Goal: Task Accomplishment & Management: Complete application form

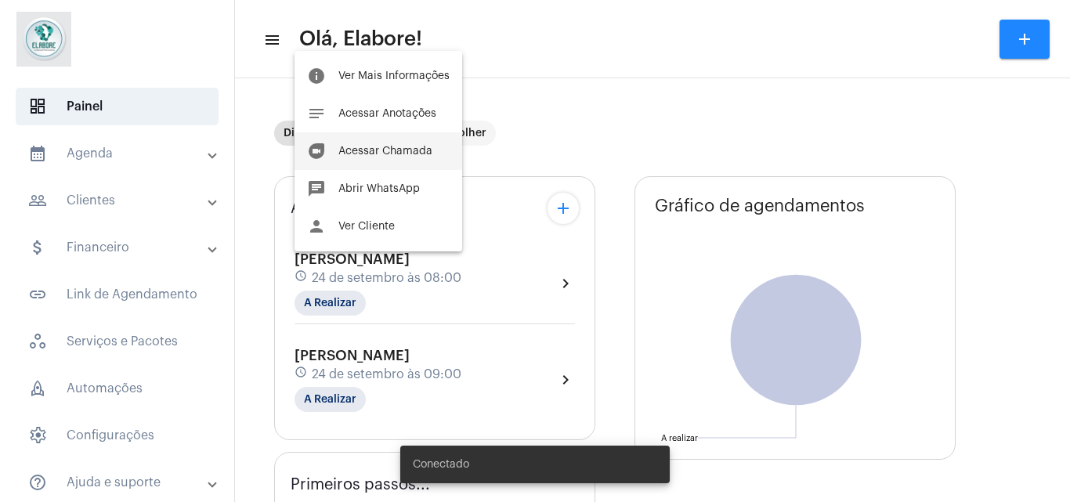
click at [388, 162] on button "duo [PERSON_NAME]" at bounding box center [379, 151] width 168 height 38
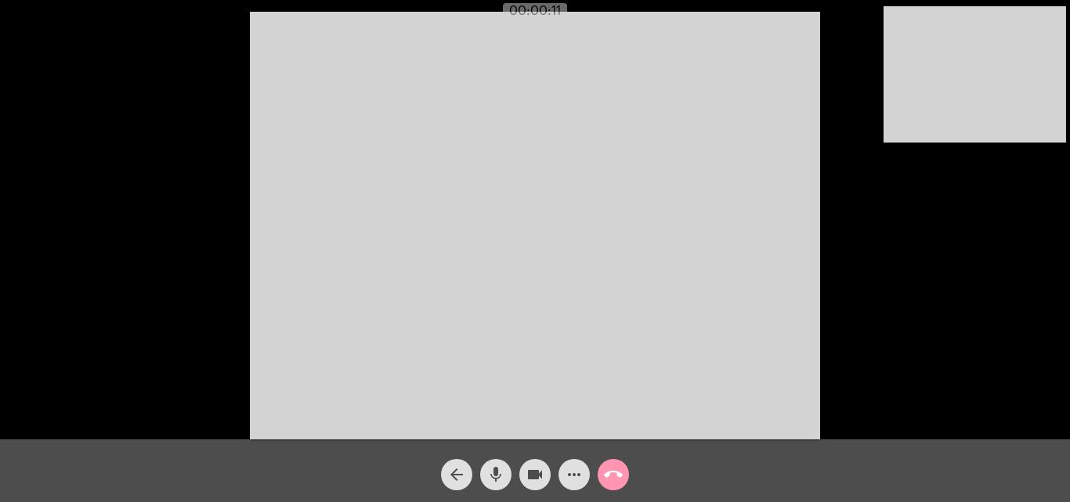
click at [534, 482] on mat-icon "videocam" at bounding box center [535, 474] width 19 height 19
click at [498, 478] on mat-icon "mic" at bounding box center [496, 474] width 19 height 19
click at [498, 482] on mat-icon "mic" at bounding box center [496, 474] width 19 height 19
click at [527, 487] on span "videocam_off" at bounding box center [535, 474] width 19 height 31
click at [448, 476] on mat-icon "arrow_back" at bounding box center [456, 474] width 19 height 19
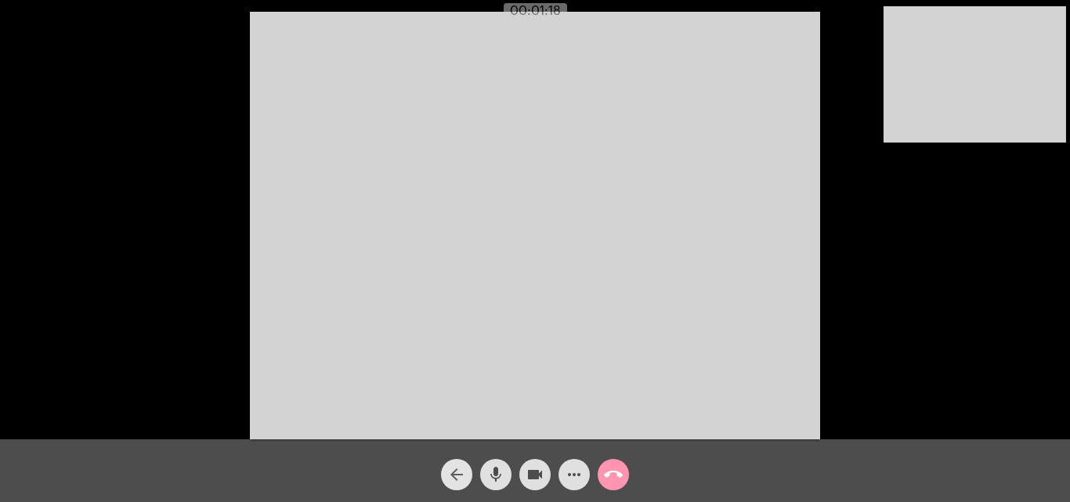
click at [448, 476] on mat-icon "arrow_back" at bounding box center [456, 474] width 19 height 19
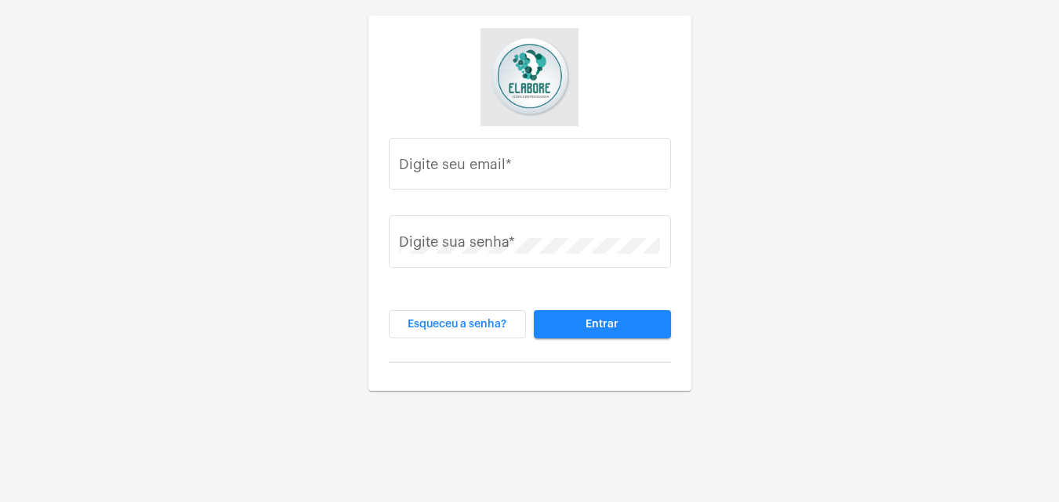
type input "clinicaelaborepsico@gmail.com"
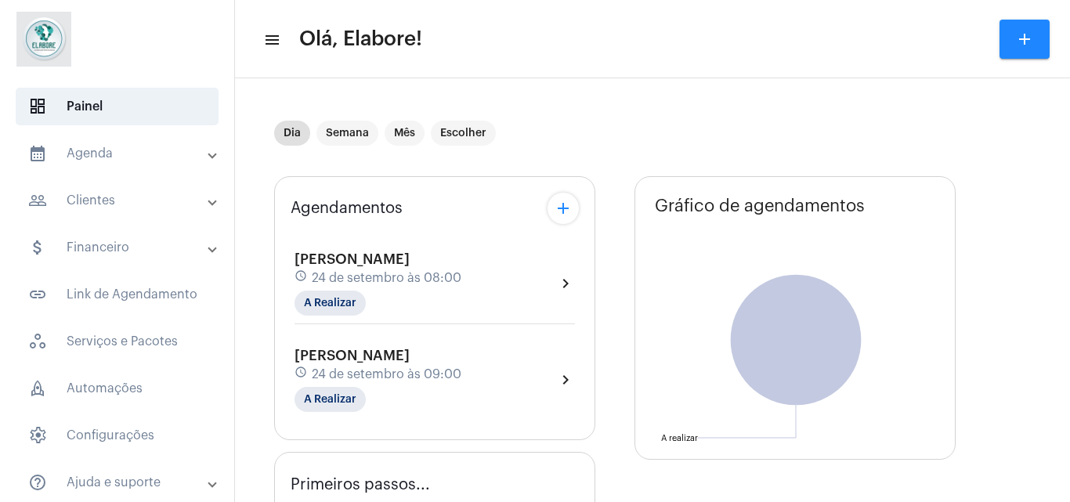
type input "[URL][DOMAIN_NAME]"
click at [410, 264] on span "[PERSON_NAME]" at bounding box center [352, 259] width 115 height 14
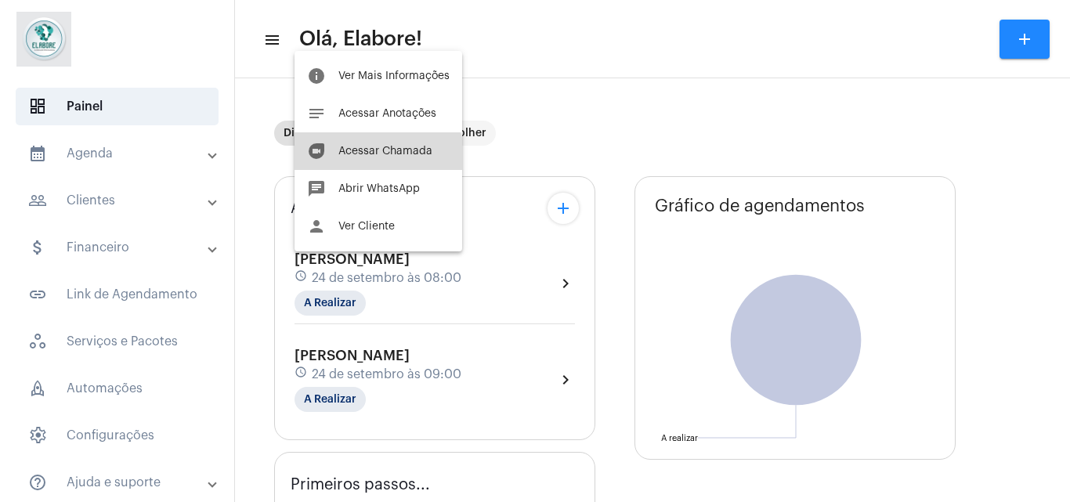
click at [369, 155] on span "Acessar Chamada" at bounding box center [386, 151] width 94 height 11
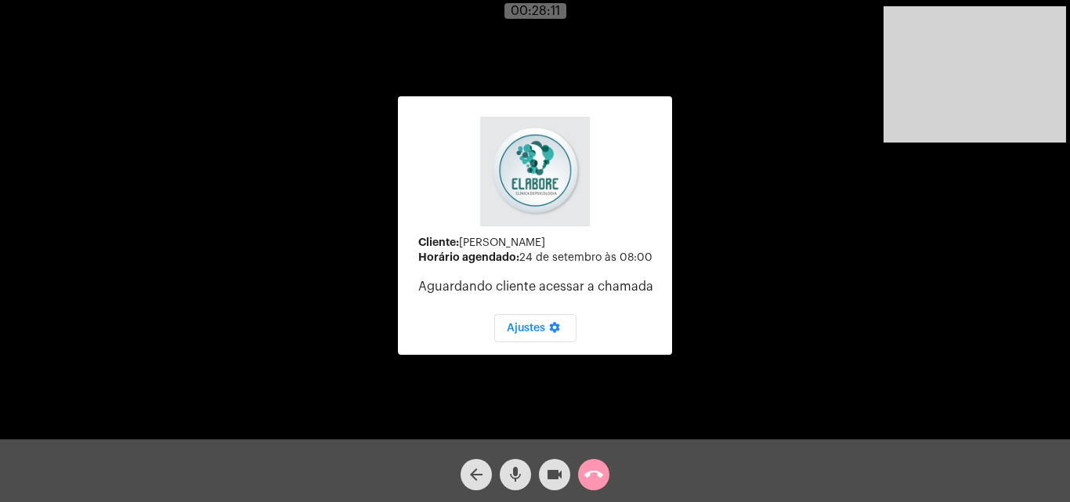
click at [475, 480] on mat-icon "arrow_back" at bounding box center [476, 474] width 19 height 19
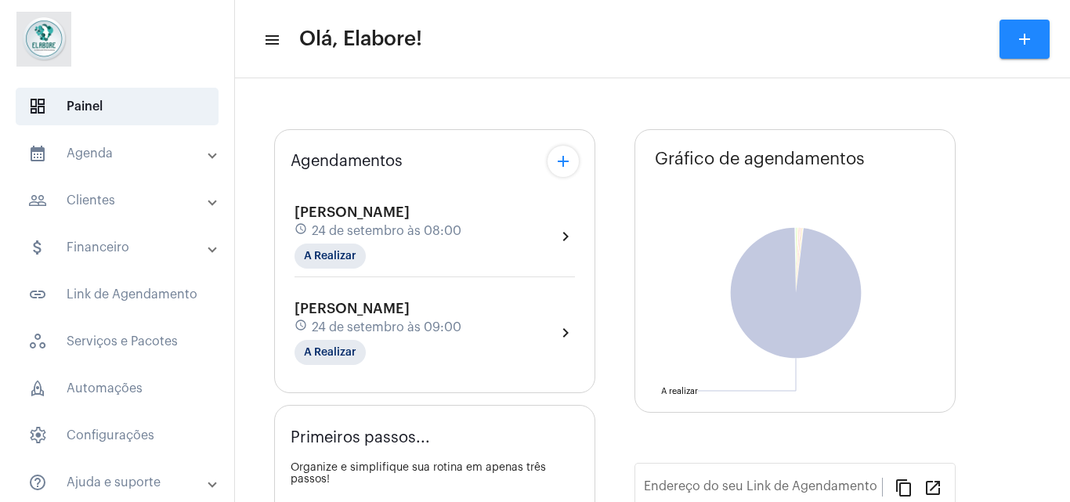
type input "[URL][DOMAIN_NAME]"
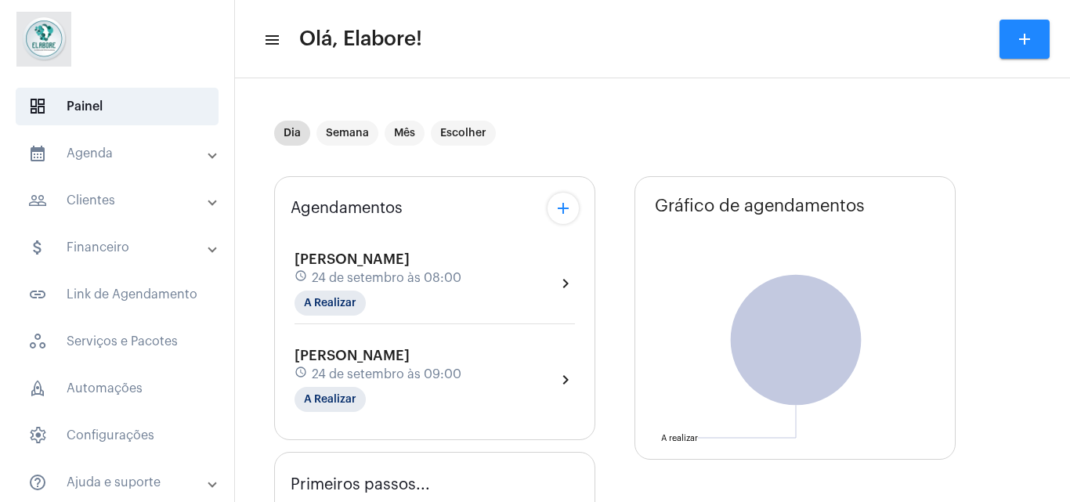
click at [487, 248] on div "[PERSON_NAME] schedule [DATE] 08:00 A Realizar chevron_right" at bounding box center [435, 288] width 288 height 81
click at [479, 268] on div "[PERSON_NAME] schedule [DATE] 08:00 A Realizar chevron_right" at bounding box center [435, 284] width 281 height 64
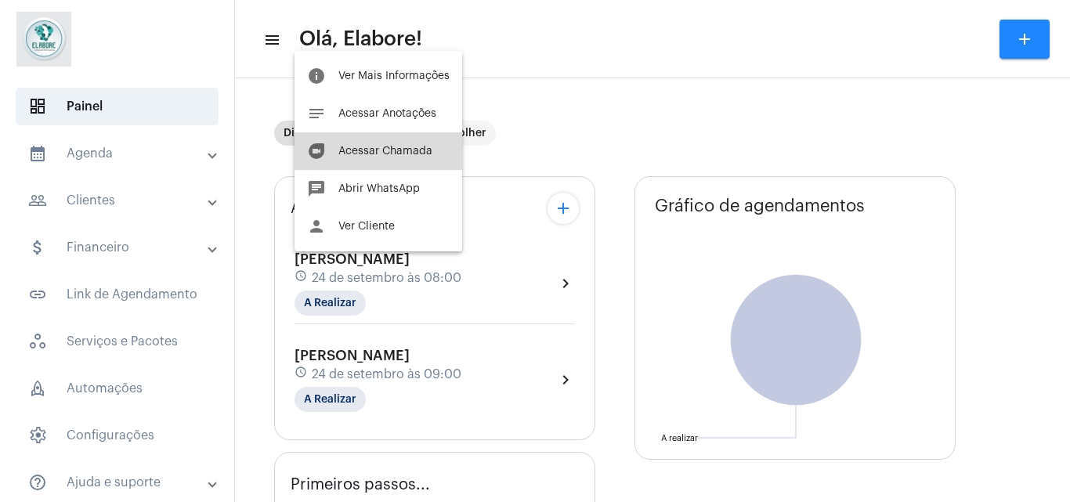
click at [390, 150] on span "Acessar Chamada" at bounding box center [386, 151] width 94 height 11
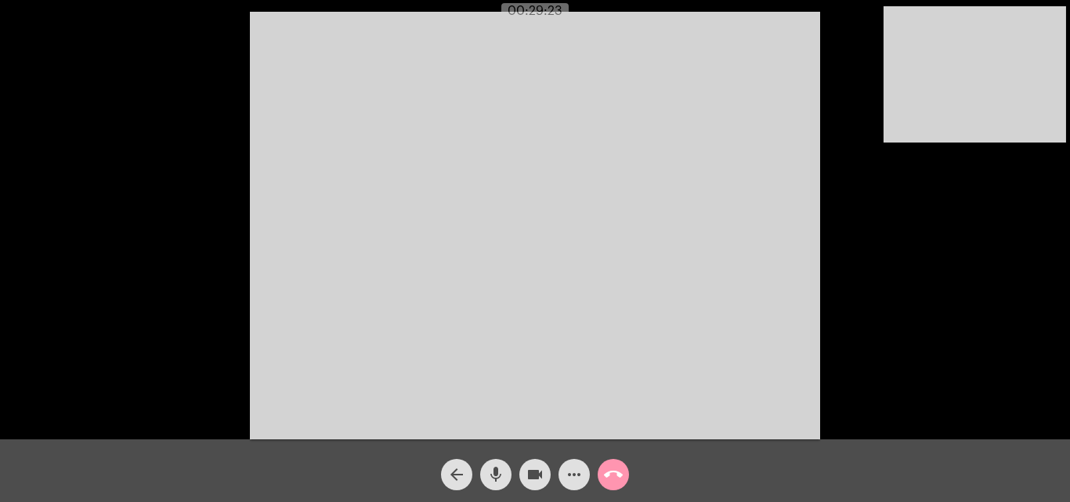
click at [1018, 212] on div "Acessando Câmera e Microfone..." at bounding box center [535, 224] width 1067 height 440
click at [448, 472] on mat-icon "arrow_back" at bounding box center [456, 474] width 19 height 19
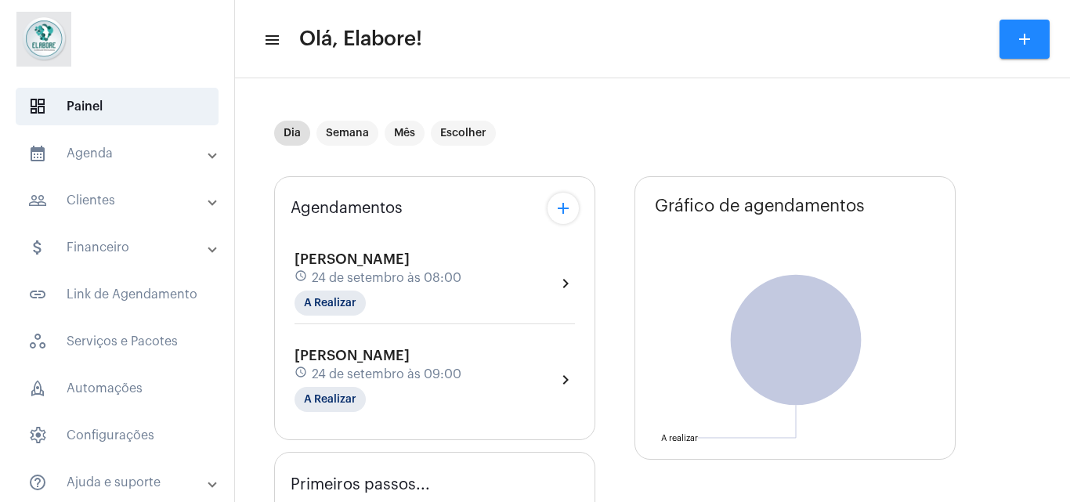
type input "[URL][DOMAIN_NAME]"
click at [397, 239] on div "Ayla Cajazeira Guimarães schedule 24 de setembro às 08:00 A Realizar chevron_ri…" at bounding box center [435, 324] width 288 height 184
click at [407, 273] on span "24 de setembro às 08:00" at bounding box center [387, 278] width 150 height 14
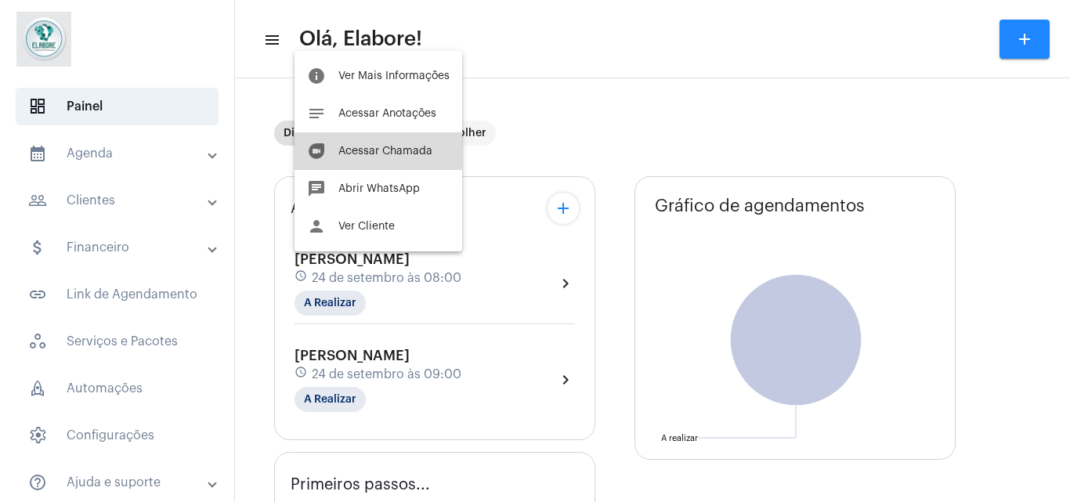
click at [396, 148] on span "Acessar Chamada" at bounding box center [386, 151] width 94 height 11
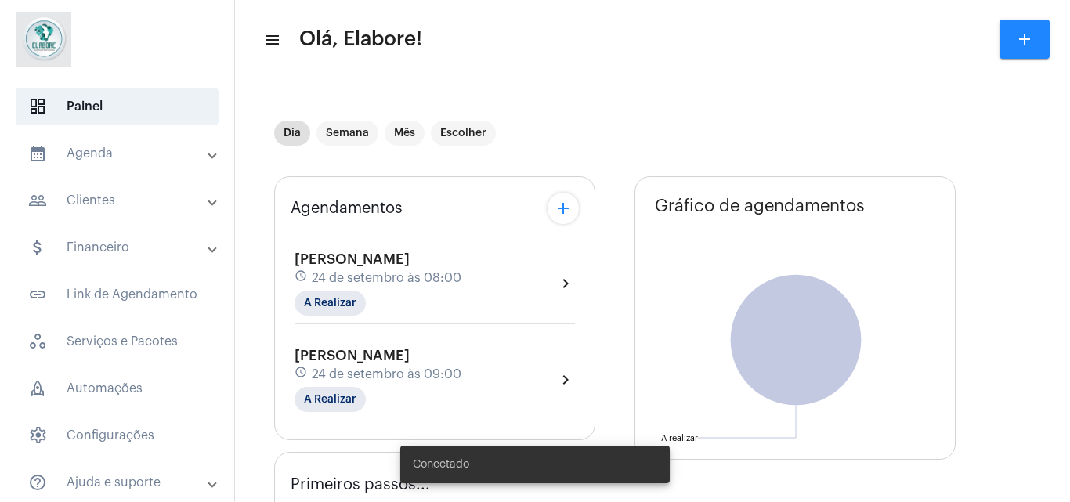
click at [472, 284] on div "[PERSON_NAME] schedule [DATE] 08:00 A Realizar chevron_right" at bounding box center [435, 284] width 281 height 64
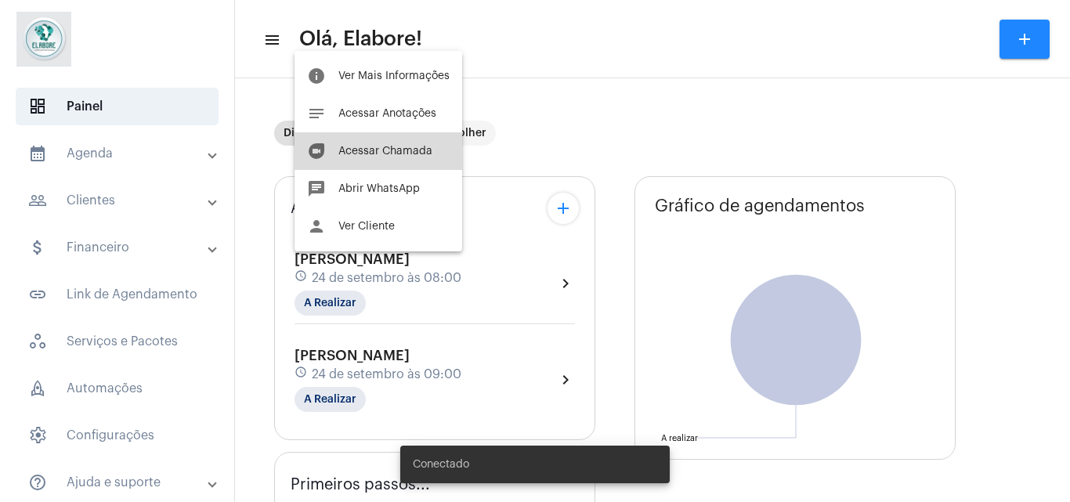
click at [399, 139] on button "duo [PERSON_NAME]" at bounding box center [379, 151] width 168 height 38
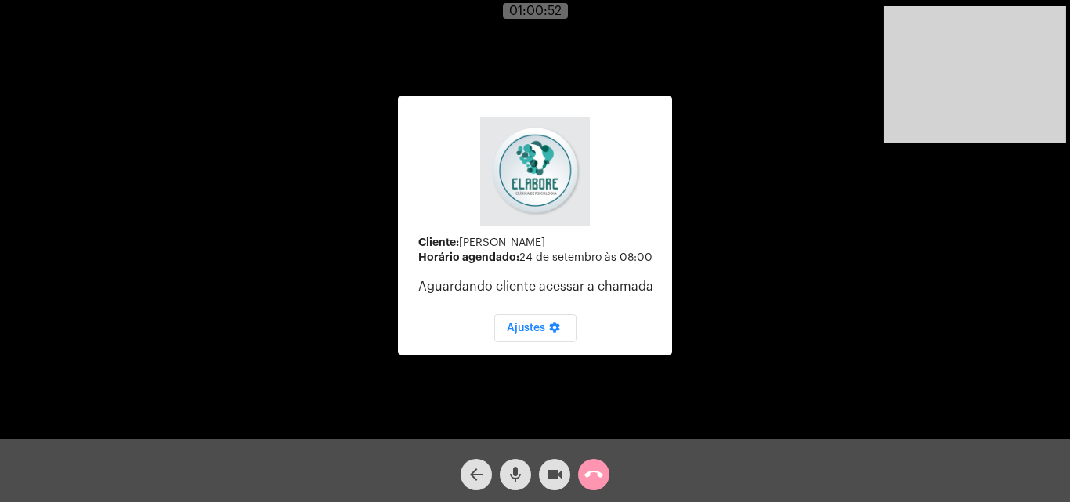
click at [462, 476] on button "arrow_back" at bounding box center [476, 474] width 31 height 31
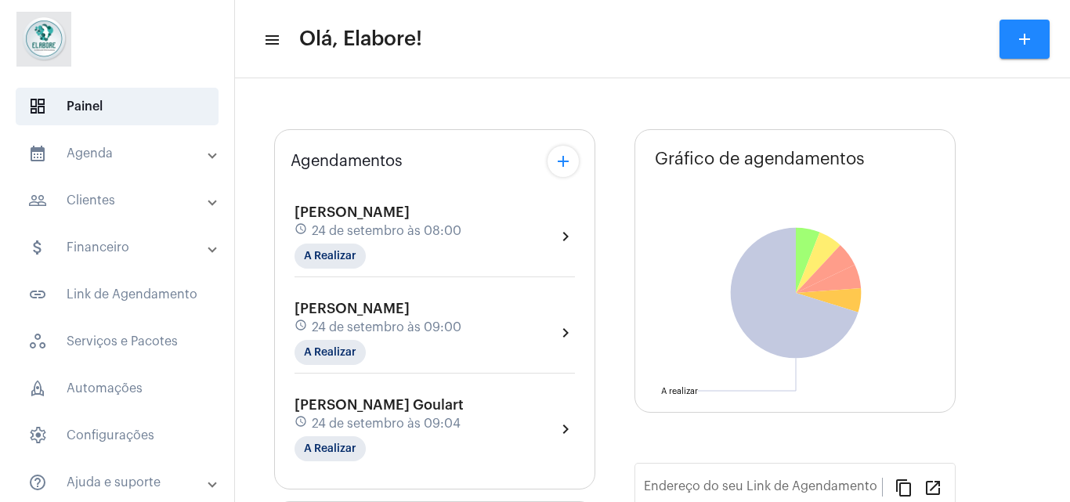
type input "[URL][DOMAIN_NAME]"
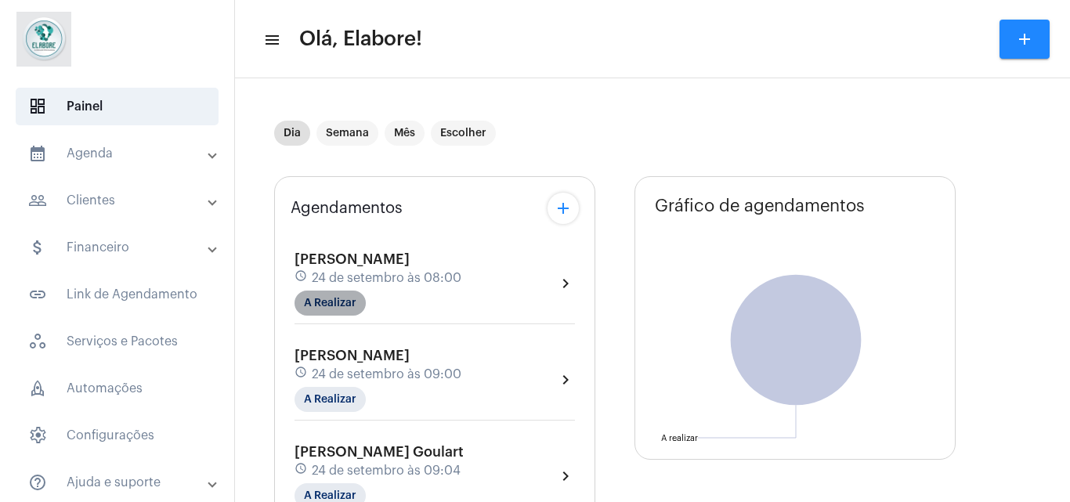
click at [335, 306] on mat-chip "A Realizar" at bounding box center [330, 303] width 71 height 25
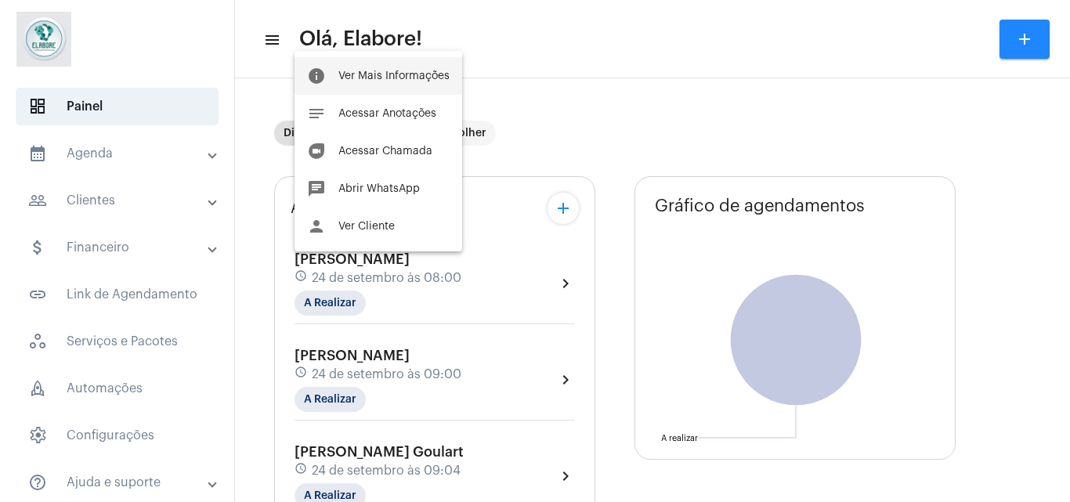
click at [372, 68] on button "info Ver Mais Informações" at bounding box center [379, 76] width 168 height 38
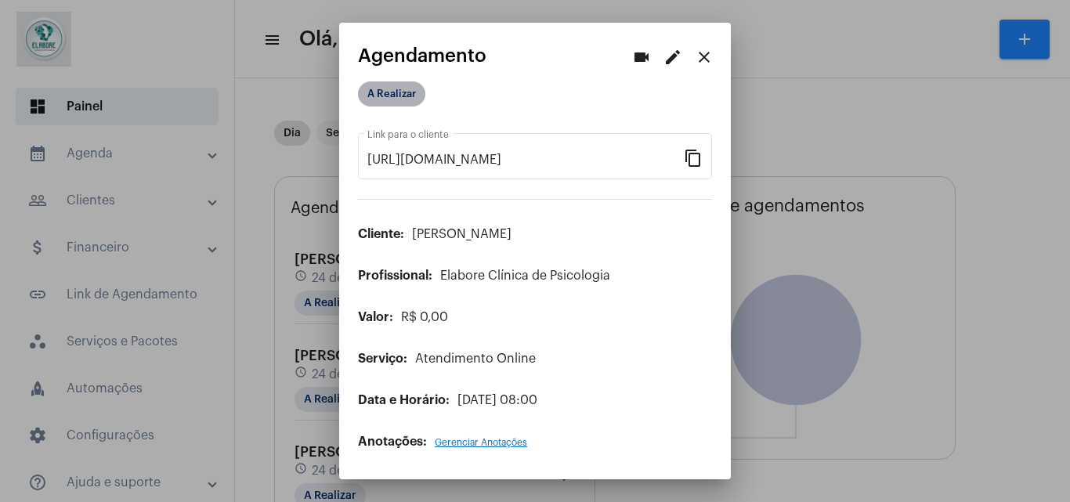
click at [393, 81] on mat-chip "A Realizar" at bounding box center [391, 93] width 67 height 25
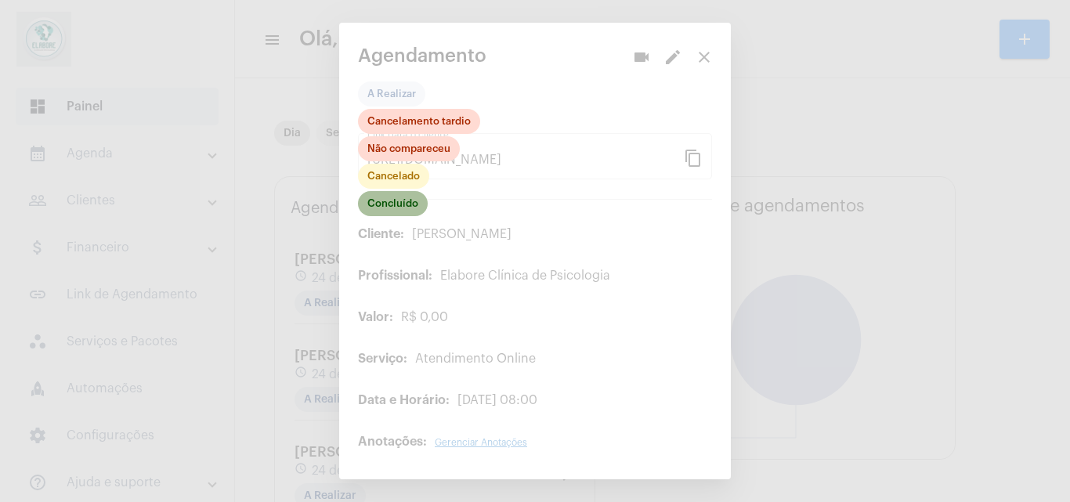
click at [388, 200] on mat-chip "Concluído" at bounding box center [393, 203] width 70 height 25
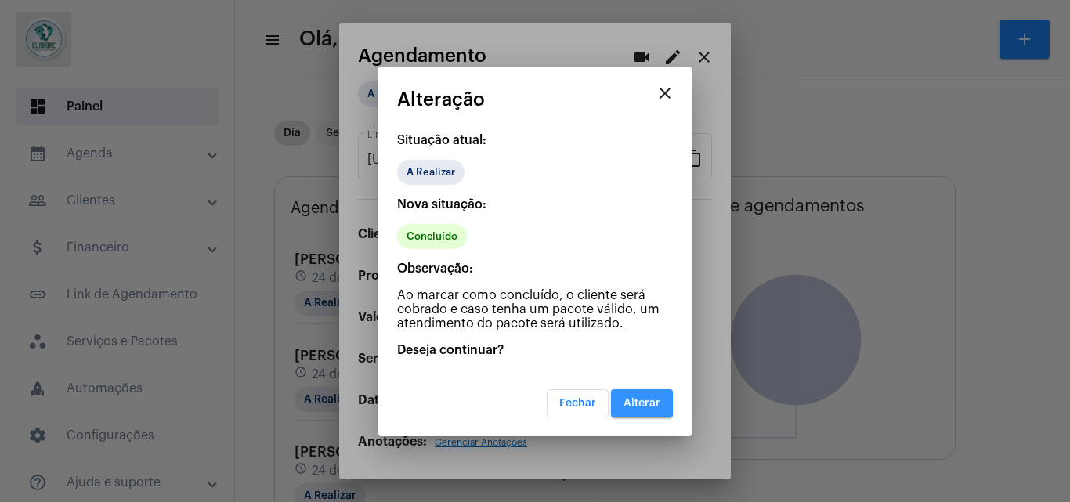
click at [654, 412] on button "Alterar" at bounding box center [642, 403] width 62 height 28
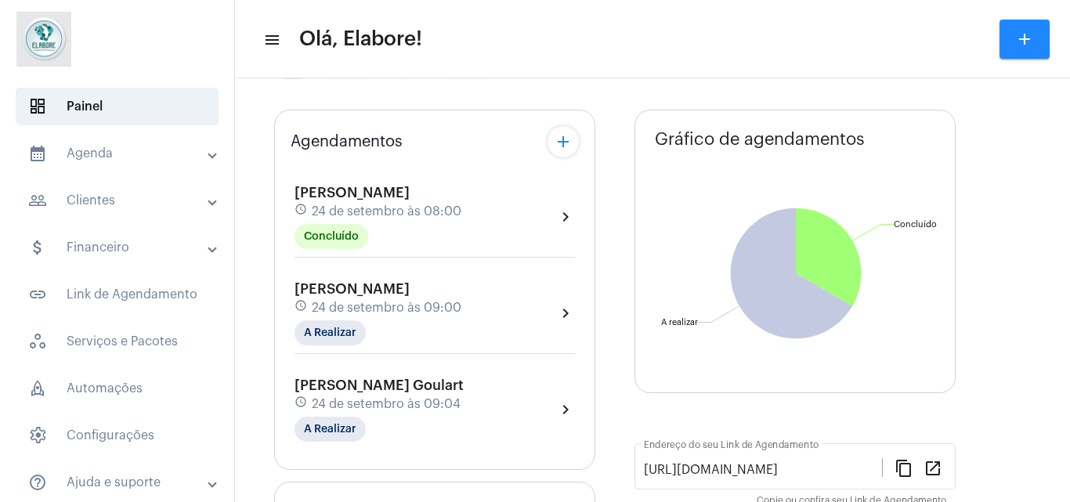
click at [462, 296] on div "[PERSON_NAME] schedule [DATE] 09:00 A Realizar" at bounding box center [378, 313] width 167 height 64
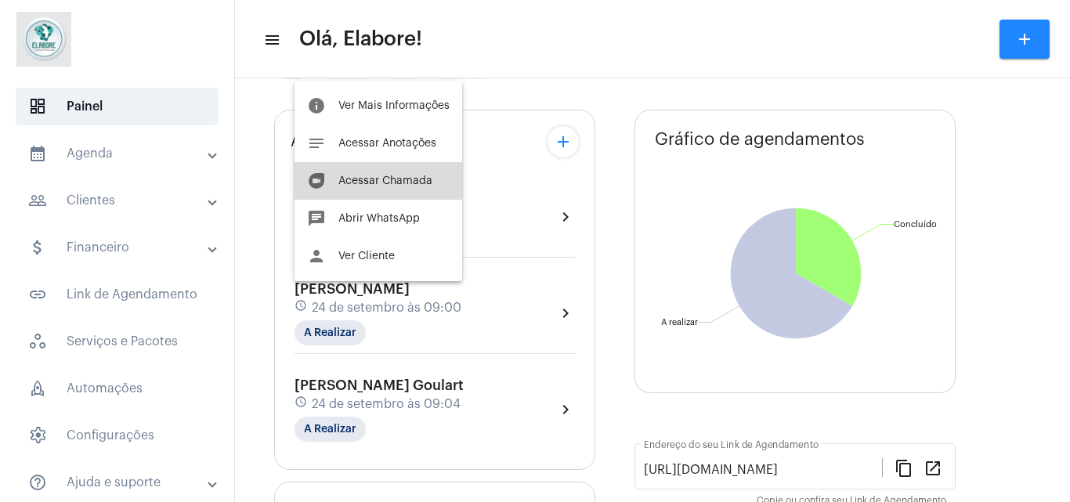
click at [409, 175] on button "duo [PERSON_NAME]" at bounding box center [379, 181] width 168 height 38
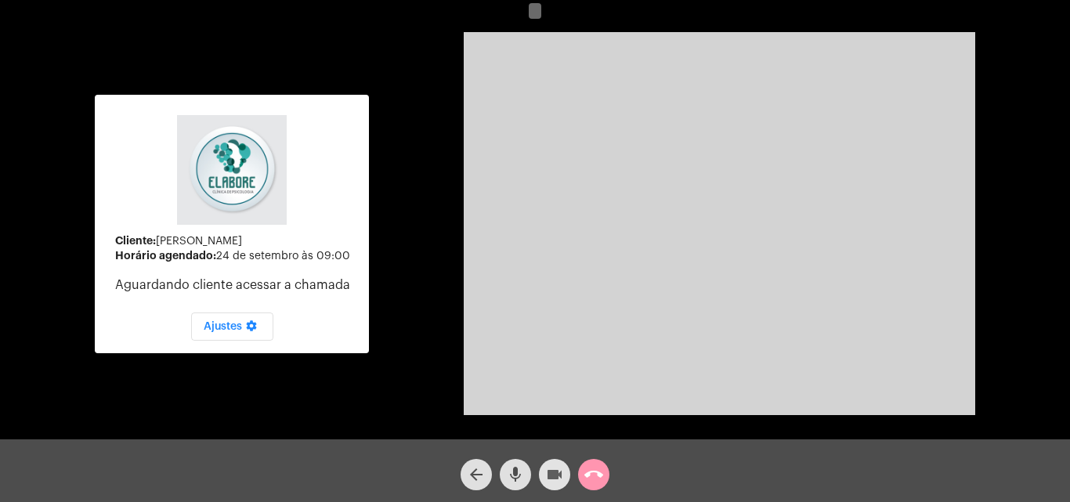
click at [551, 489] on span "videocam" at bounding box center [554, 474] width 19 height 31
click at [520, 480] on mat-icon "mic" at bounding box center [515, 474] width 19 height 19
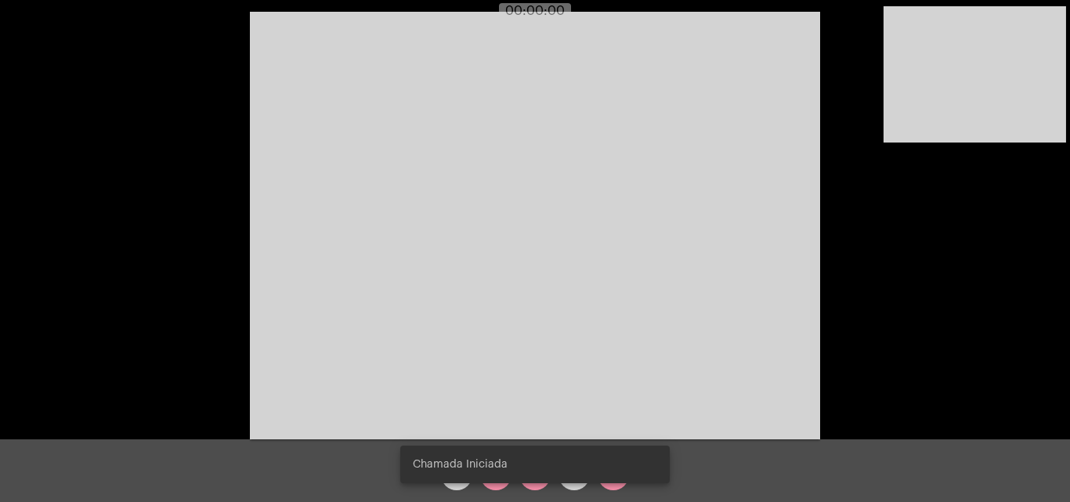
click at [527, 480] on snack-bar-container "Chamada Iniciada" at bounding box center [535, 465] width 270 height 38
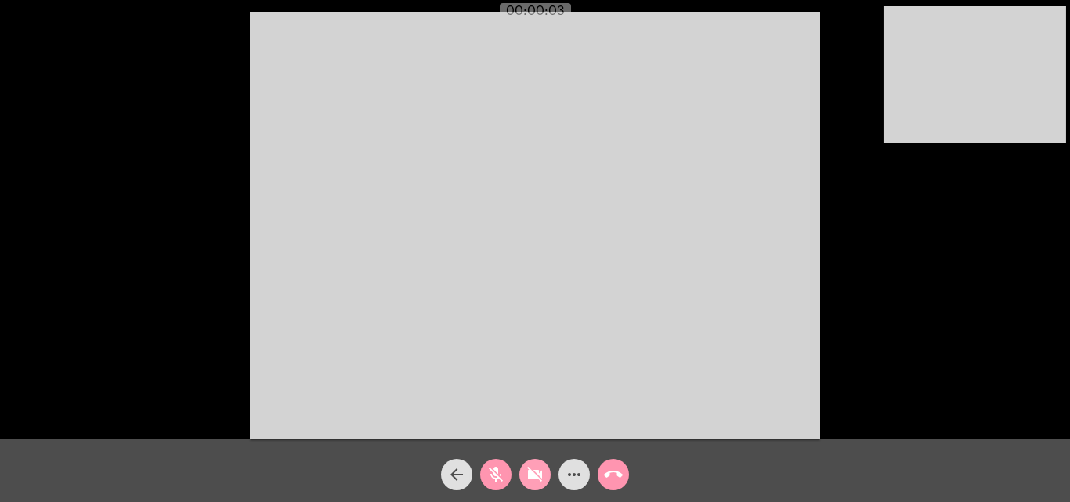
click at [531, 479] on mat-icon "videocam_off" at bounding box center [535, 474] width 19 height 19
click at [508, 476] on button "mic_off" at bounding box center [495, 474] width 31 height 31
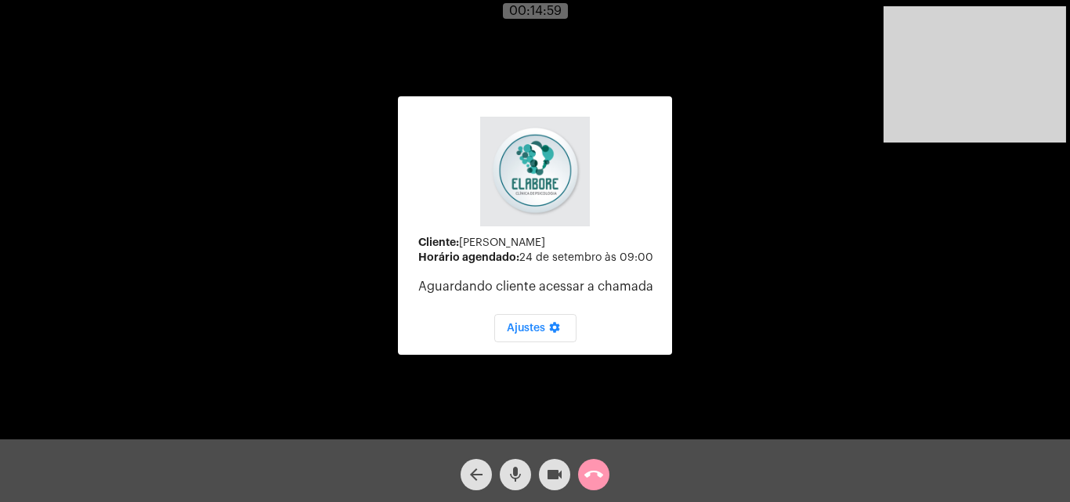
click at [470, 467] on mat-icon "arrow_back" at bounding box center [476, 474] width 19 height 19
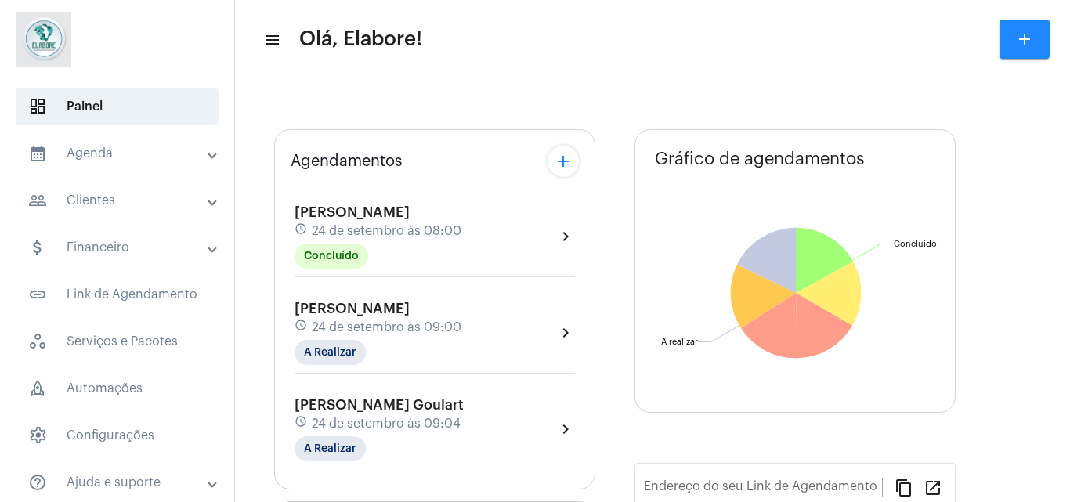
type input "[URL][DOMAIN_NAME]"
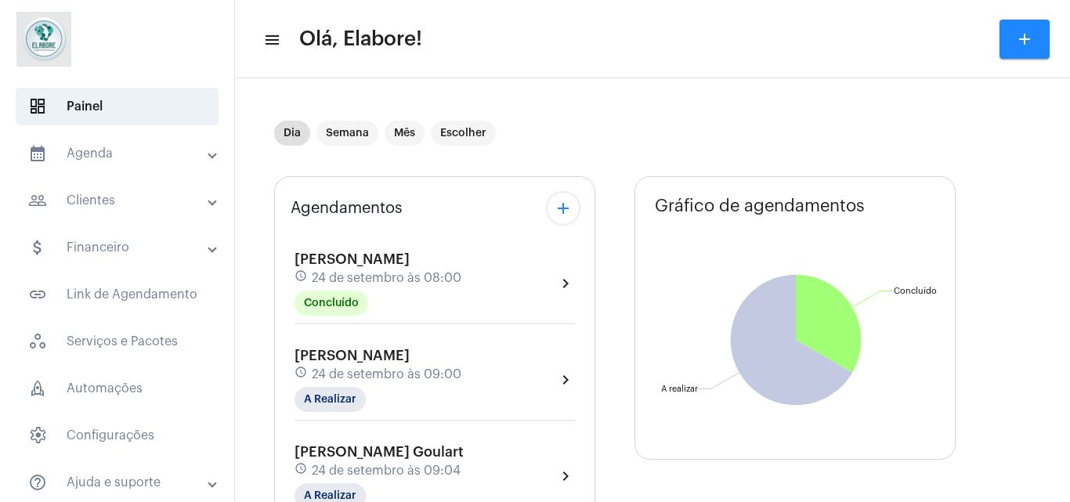
click at [462, 375] on div "schedule [DATE] 09:00" at bounding box center [378, 374] width 167 height 17
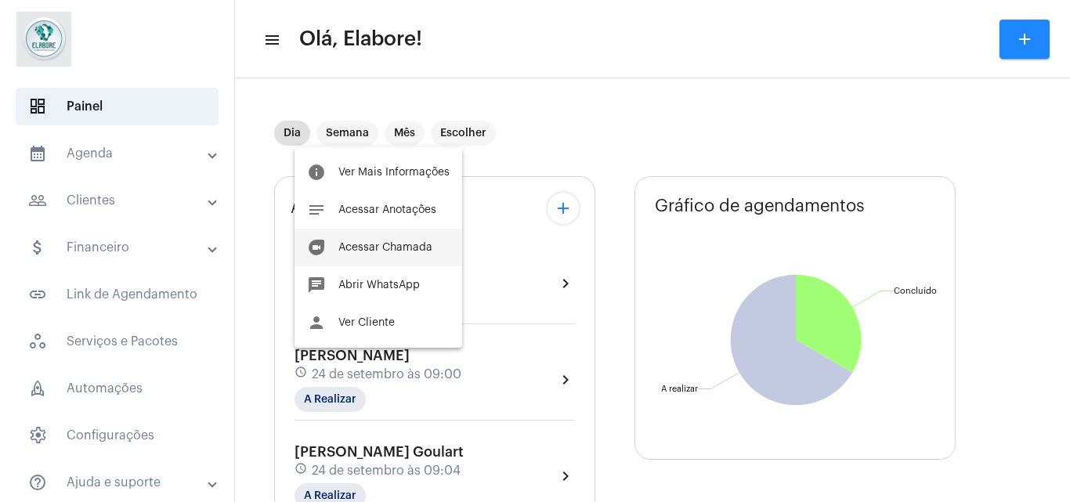
click at [403, 235] on button "duo [PERSON_NAME]" at bounding box center [379, 248] width 168 height 38
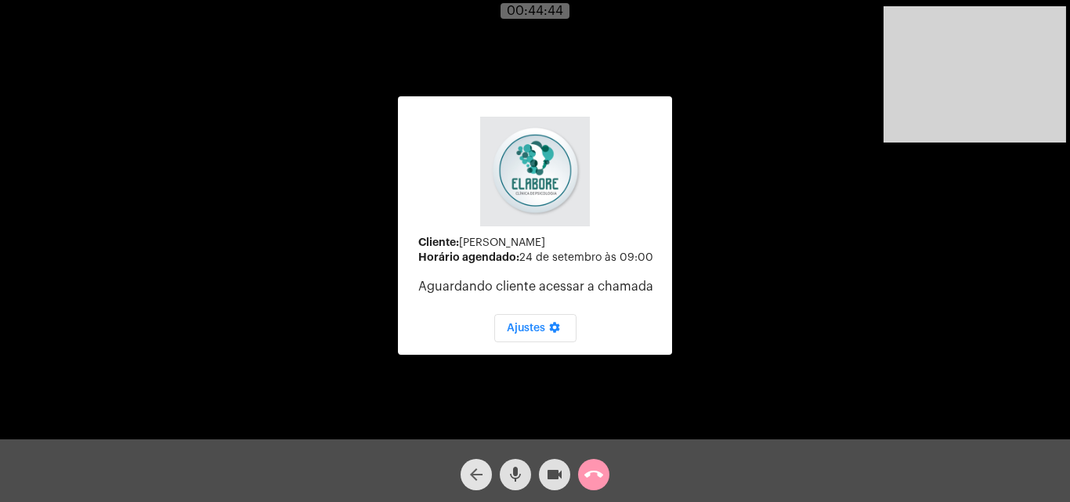
click at [475, 482] on mat-icon "arrow_back" at bounding box center [476, 474] width 19 height 19
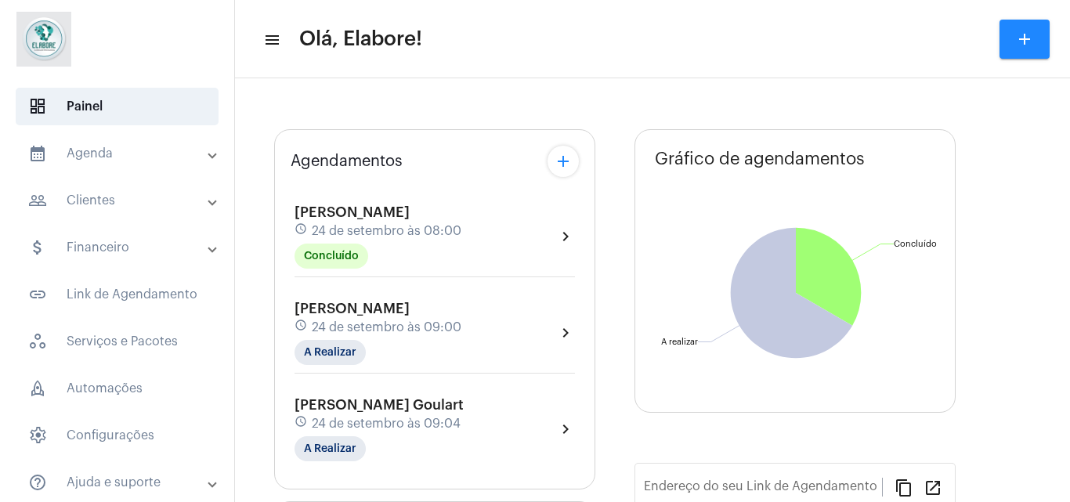
type input "[URL][DOMAIN_NAME]"
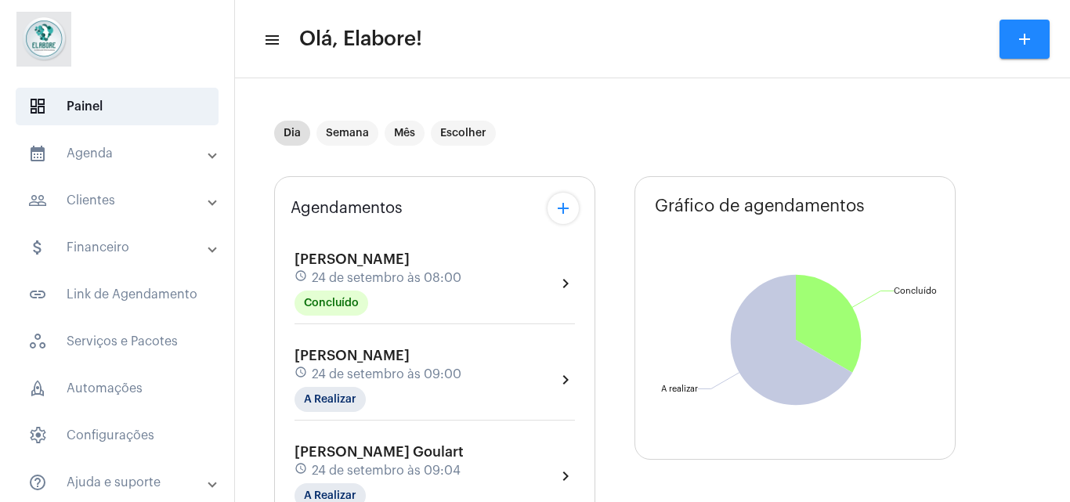
click at [390, 345] on div "[PERSON_NAME] schedule [DATE] 09:00 A Realizar chevron_right" at bounding box center [435, 384] width 288 height 81
click at [393, 367] on div "schedule [DATE] 09:00" at bounding box center [378, 374] width 167 height 17
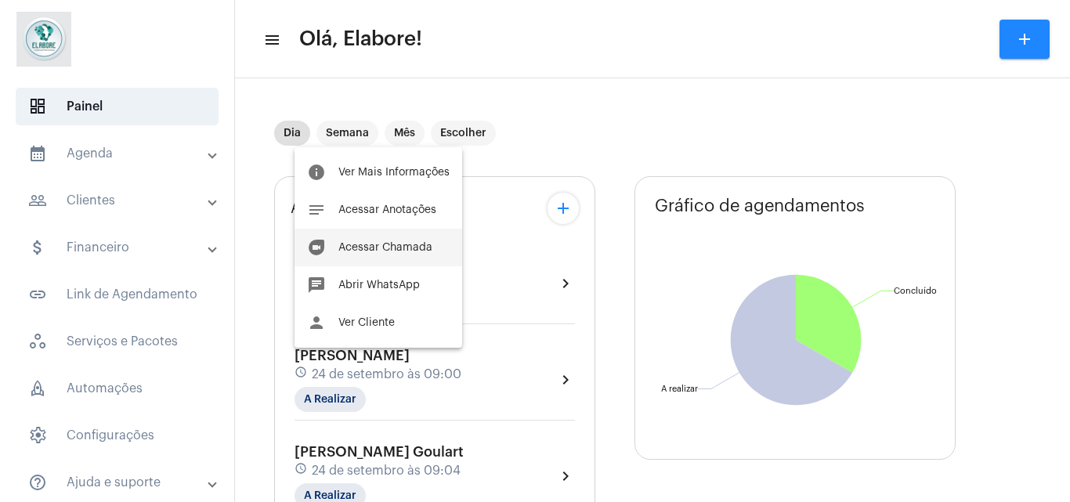
click at [358, 255] on button "duo [PERSON_NAME]" at bounding box center [379, 248] width 168 height 38
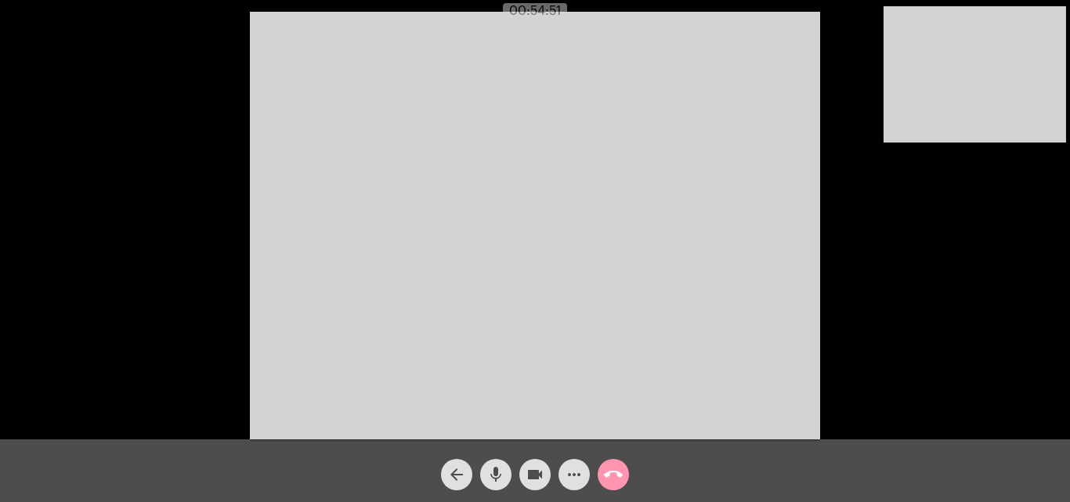
click at [452, 483] on mat-icon "arrow_back" at bounding box center [456, 474] width 19 height 19
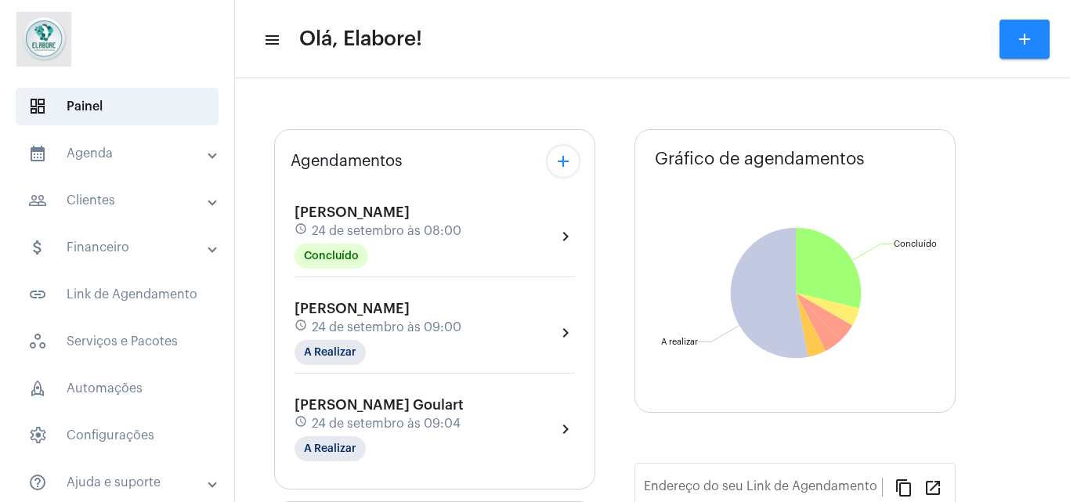
type input "[URL][DOMAIN_NAME]"
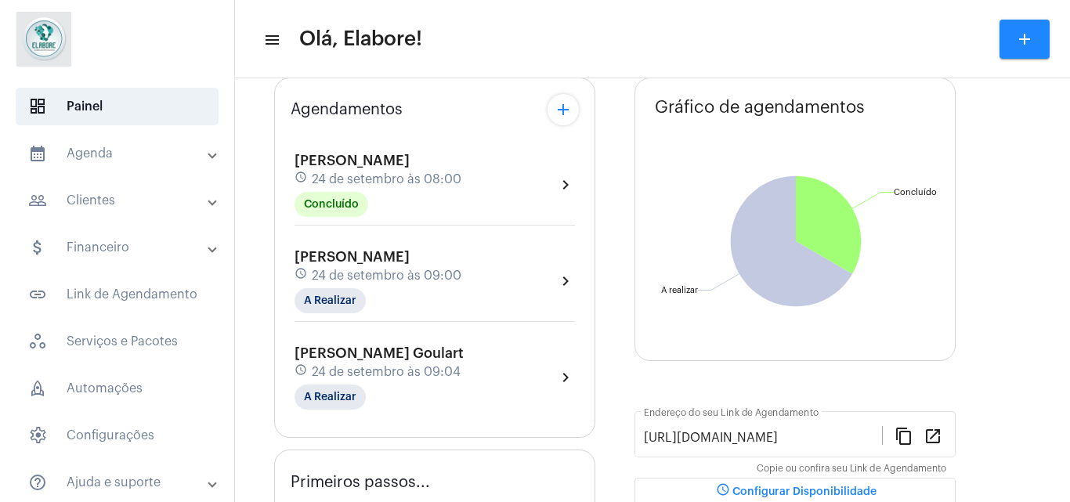
scroll to position [100, 0]
click at [341, 299] on mat-chip "A Realizar" at bounding box center [330, 300] width 71 height 25
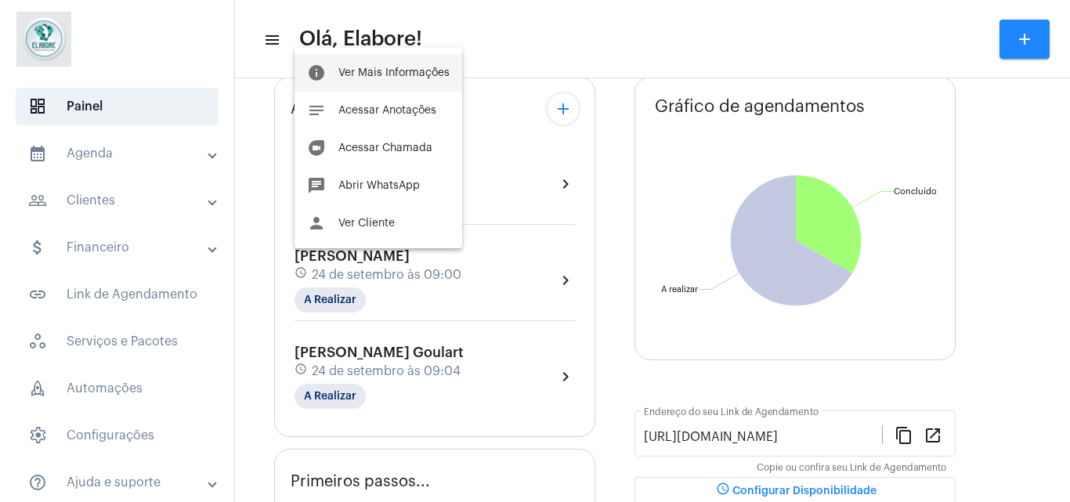
click at [384, 84] on button "info Ver Mais Informações" at bounding box center [379, 73] width 168 height 38
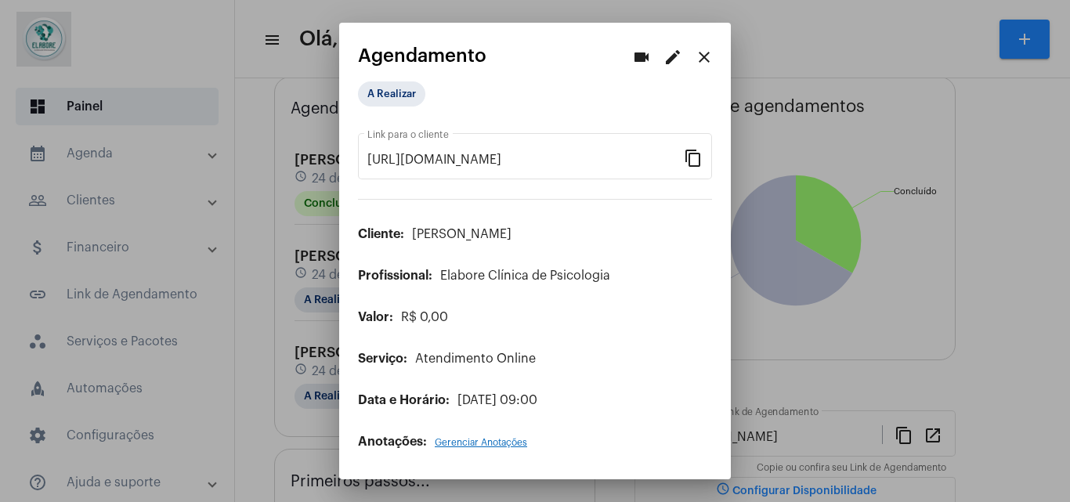
click at [393, 110] on div "A Realizar" at bounding box center [535, 97] width 354 height 33
click at [393, 97] on mat-chip "A Realizar" at bounding box center [391, 93] width 67 height 25
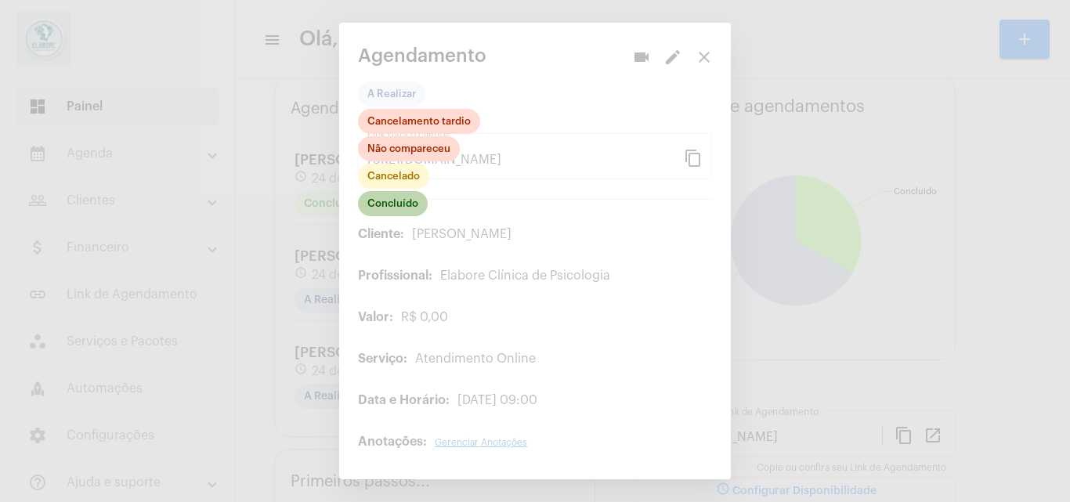
click at [401, 195] on mat-chip "Concluído" at bounding box center [393, 203] width 70 height 25
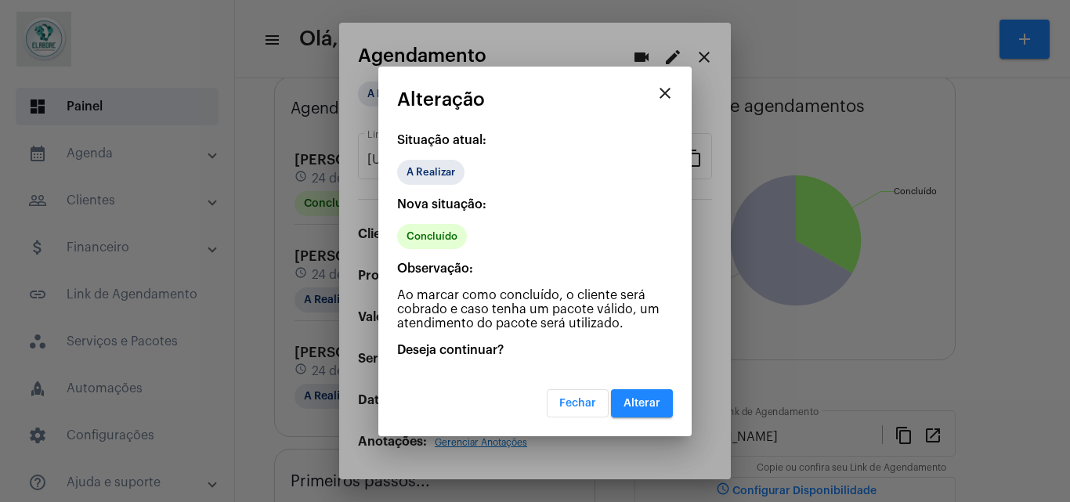
click at [659, 408] on span "Alterar" at bounding box center [642, 403] width 37 height 11
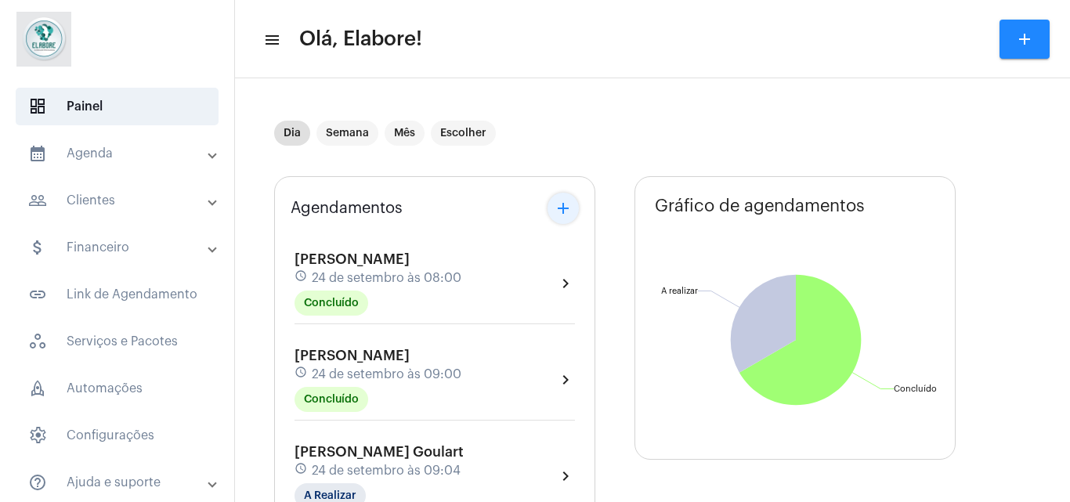
click at [563, 208] on mat-icon "add" at bounding box center [563, 208] width 19 height 19
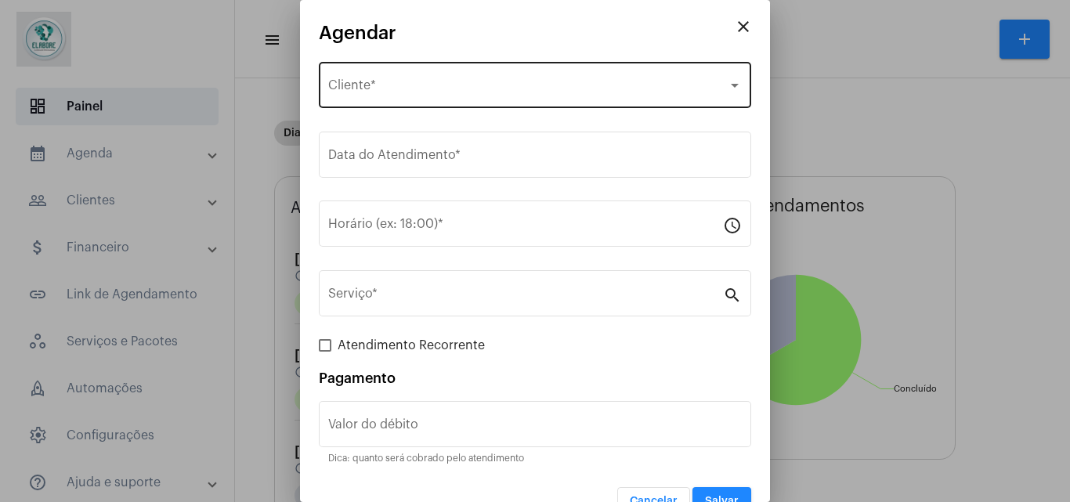
click at [424, 71] on div "Selecione o Cliente Cliente *" at bounding box center [535, 83] width 414 height 49
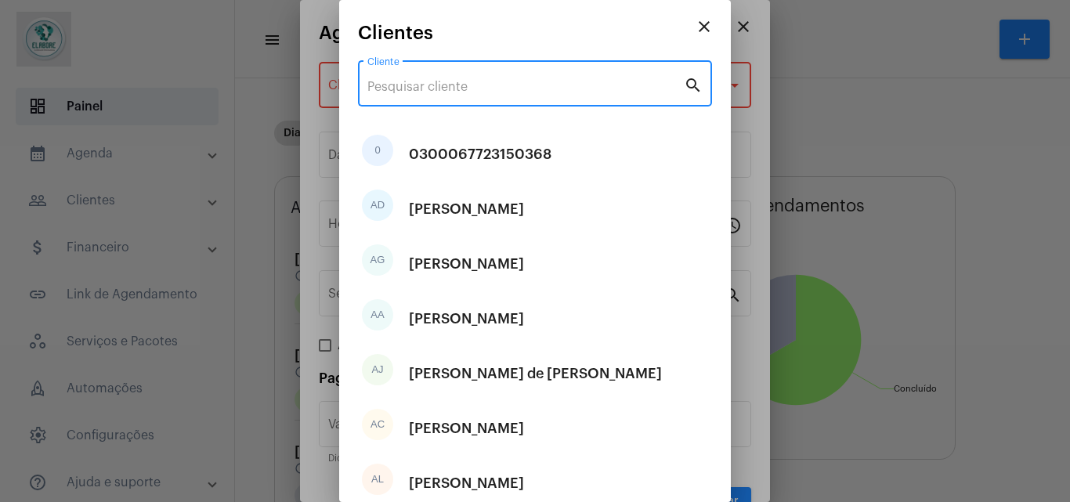
click at [422, 93] on input "Cliente" at bounding box center [526, 87] width 317 height 14
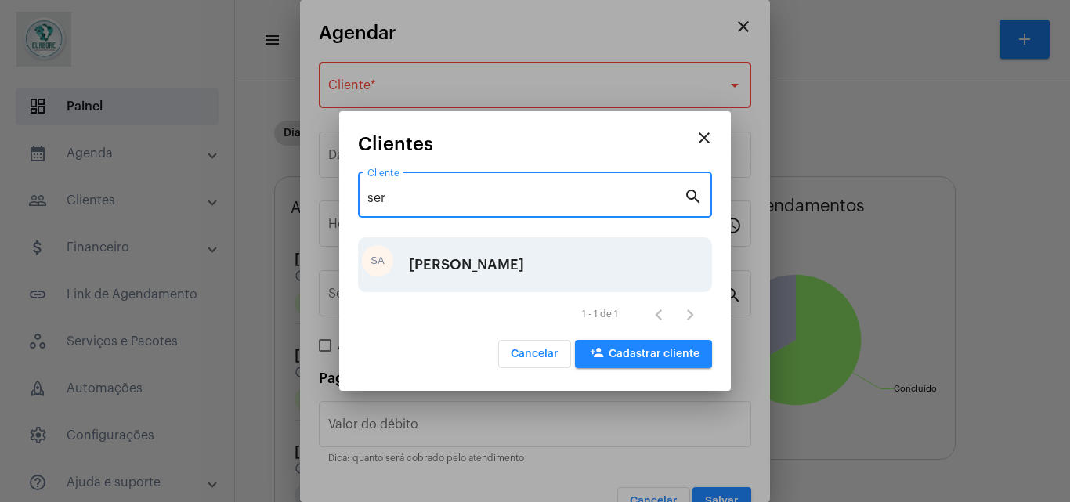
type input "ser"
click at [447, 270] on div "[PERSON_NAME]" at bounding box center [466, 264] width 115 height 47
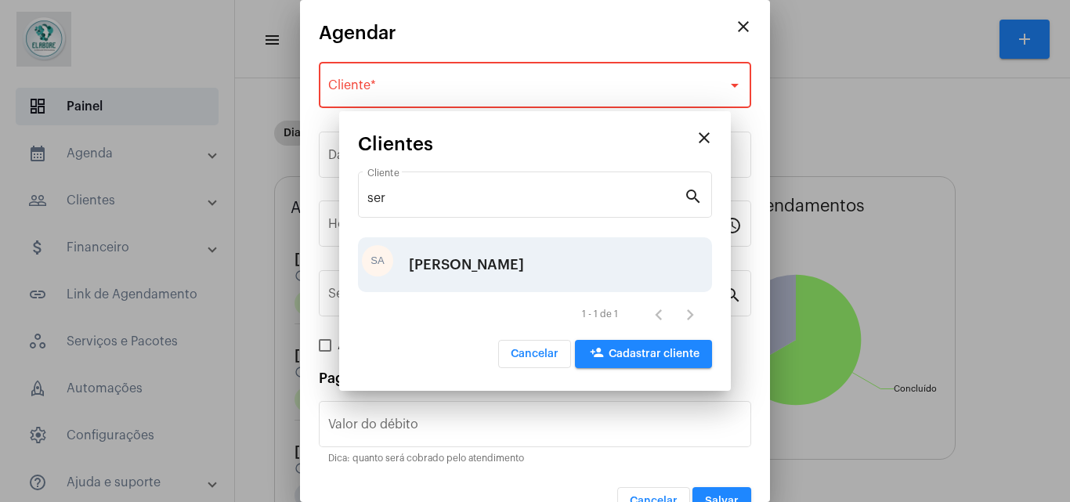
type input "R$"
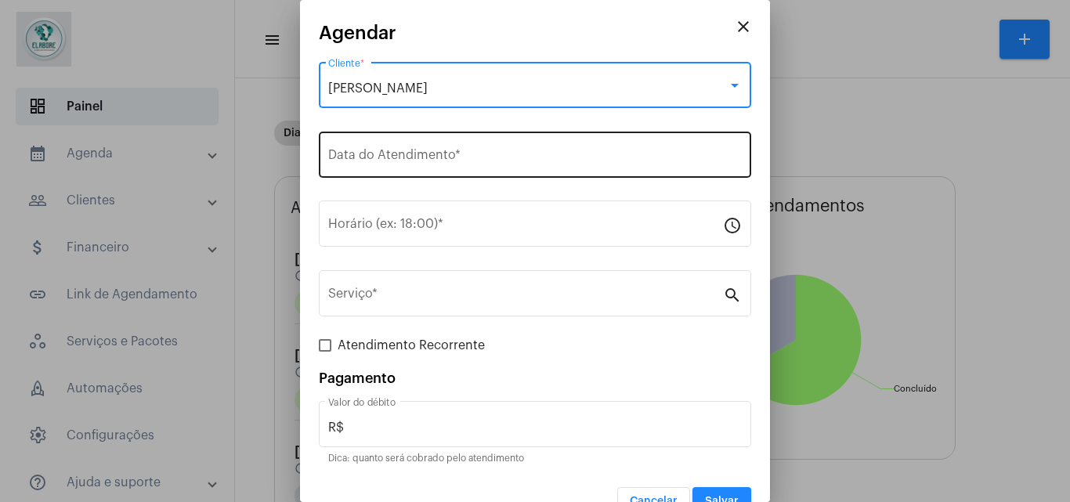
click at [447, 143] on div "Data do Atendimento *" at bounding box center [535, 153] width 414 height 49
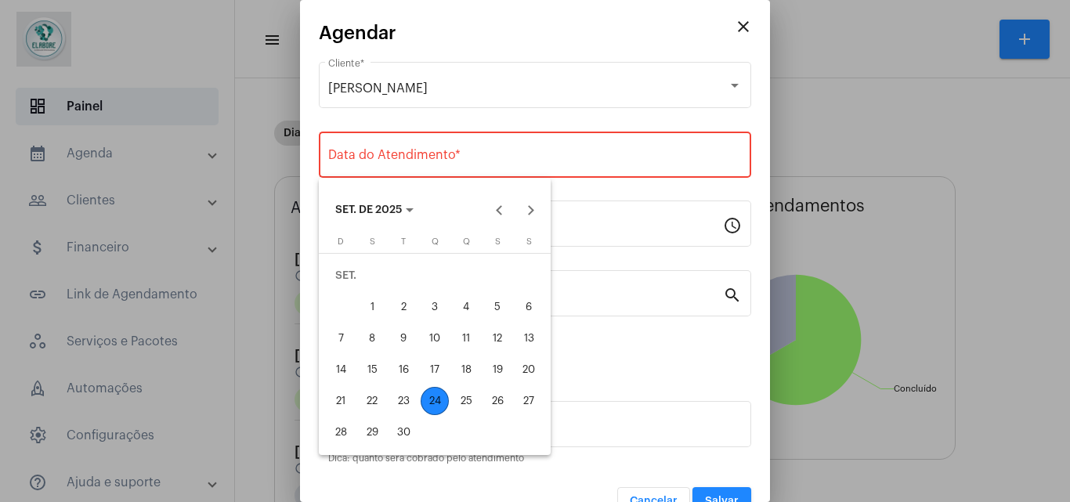
click at [429, 400] on div "24" at bounding box center [435, 401] width 28 height 28
type input "[DATE]"
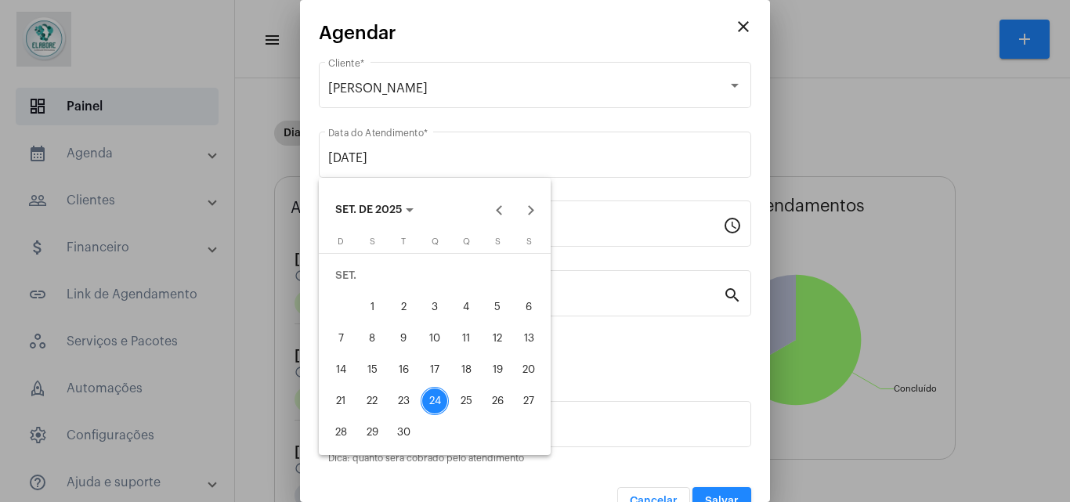
click at [429, 400] on div "24" at bounding box center [435, 401] width 28 height 28
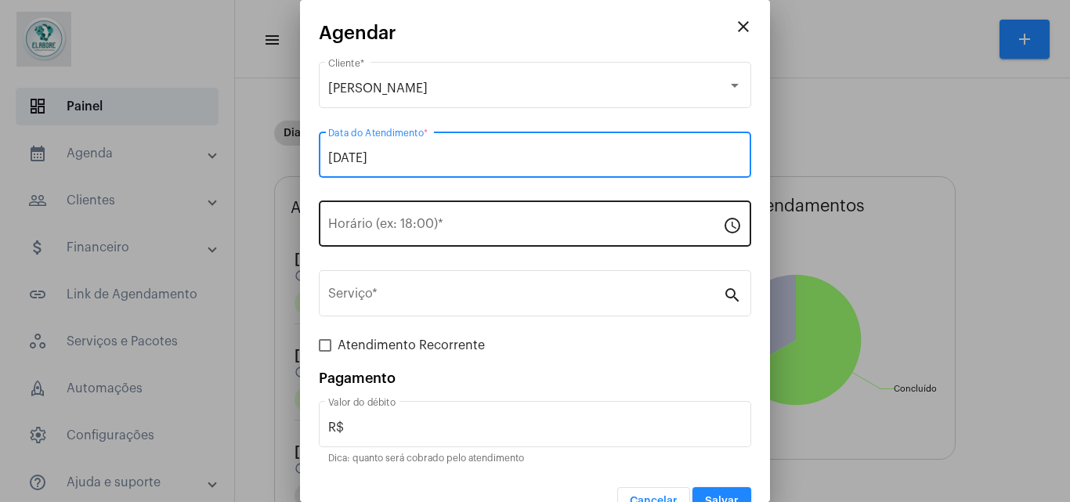
click at [400, 230] on input "Horário (ex: 18:00) *" at bounding box center [525, 227] width 395 height 14
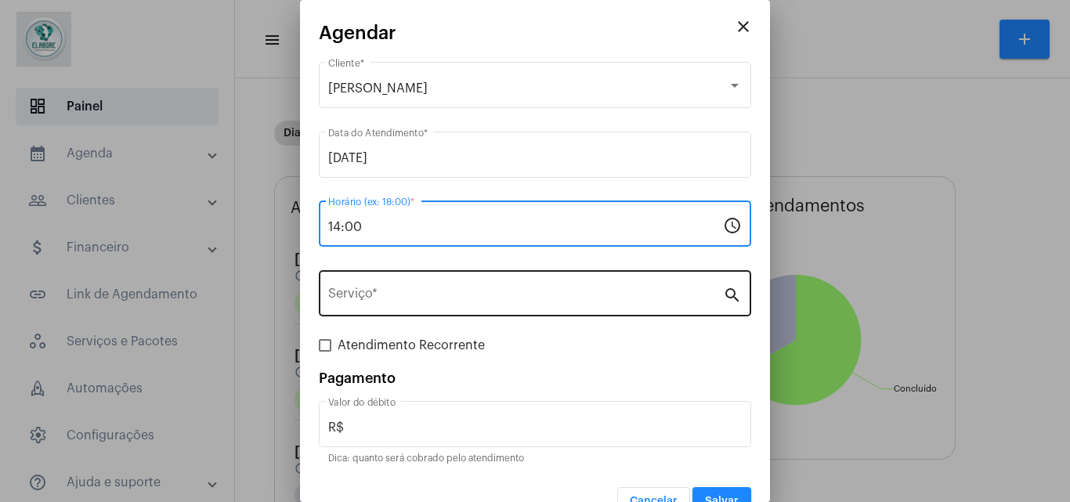
type input "14:00"
click at [435, 306] on div "Serviço *" at bounding box center [525, 291] width 395 height 49
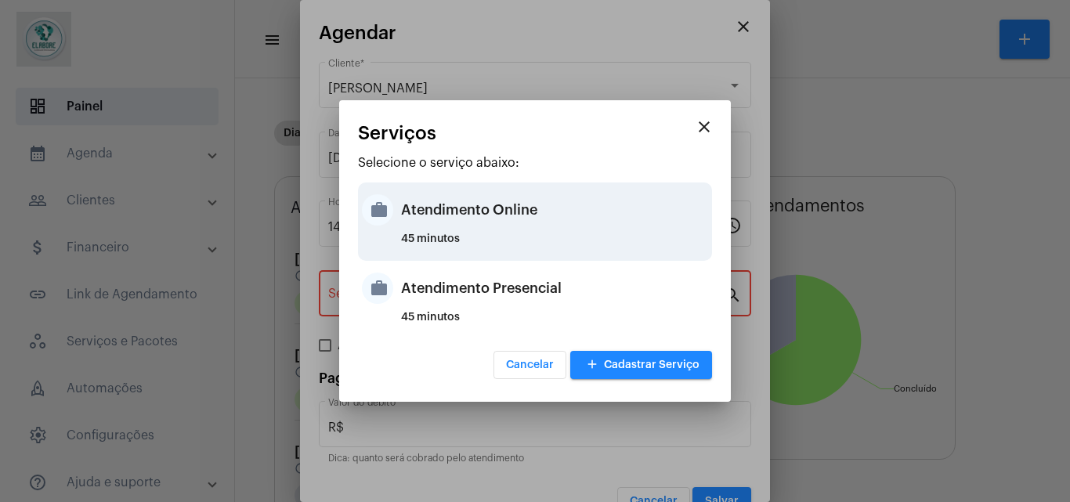
click at [473, 213] on div "Atendimento Online" at bounding box center [554, 209] width 307 height 47
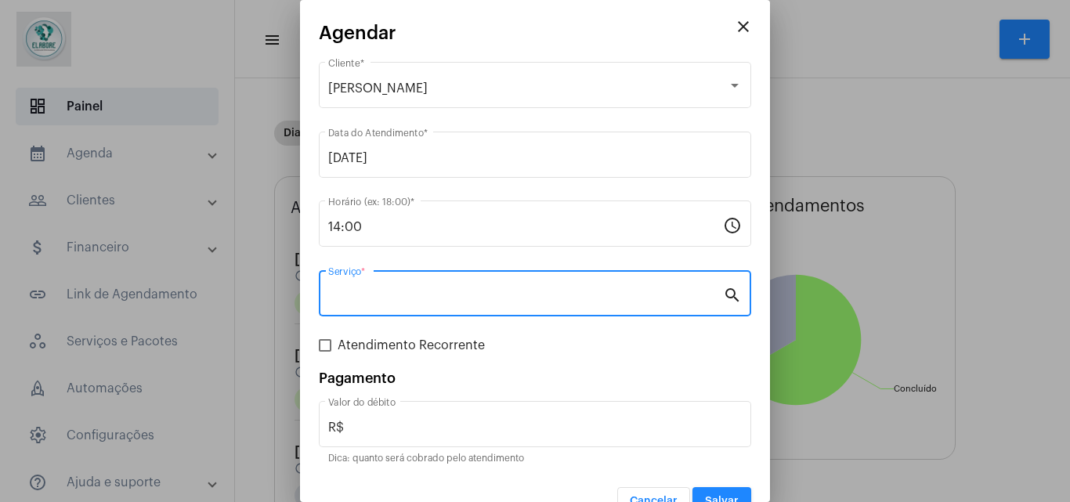
type input "Atendimento Online"
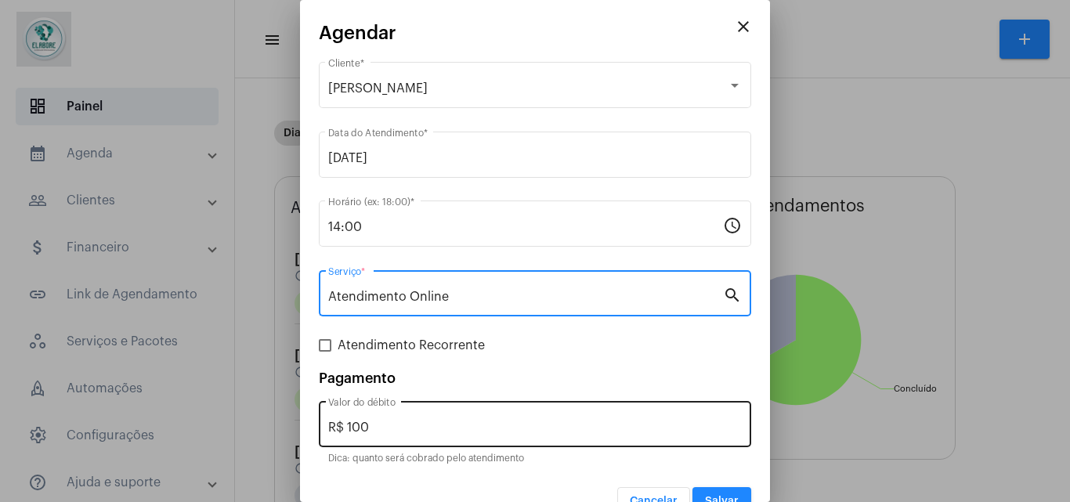
click at [390, 433] on input "R$ 100" at bounding box center [535, 428] width 414 height 14
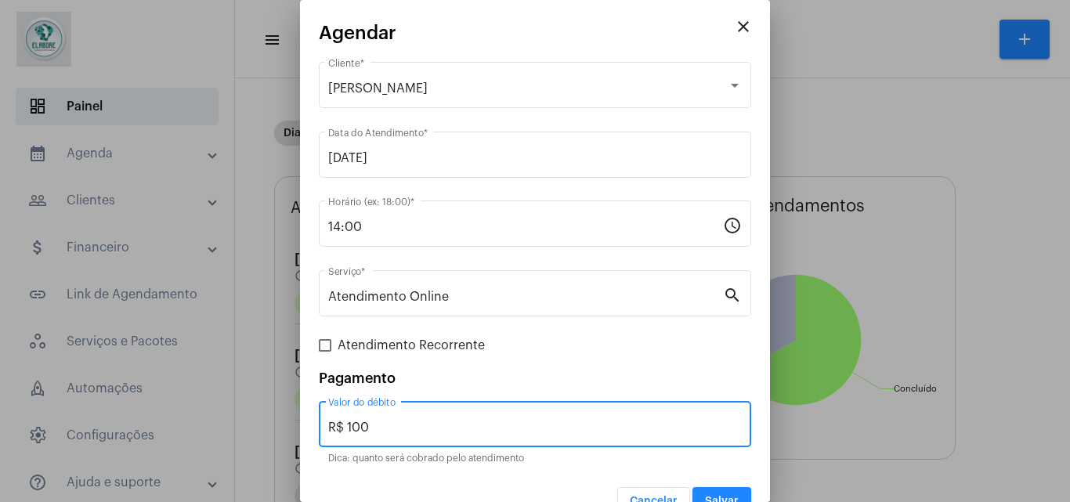
click at [390, 433] on input "R$ 100" at bounding box center [535, 428] width 414 height 14
type input "R$ 0"
click at [698, 494] on button "Salvar" at bounding box center [722, 501] width 59 height 28
